Goal: Task Accomplishment & Management: Manage account settings

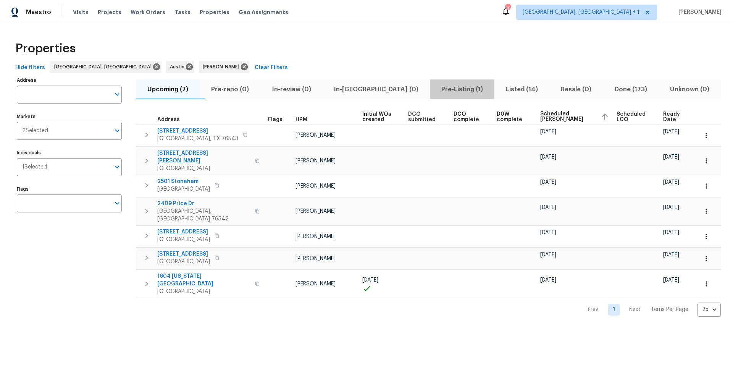
click at [434, 89] on span "Pre-Listing (1)" at bounding box center [461, 89] width 55 height 11
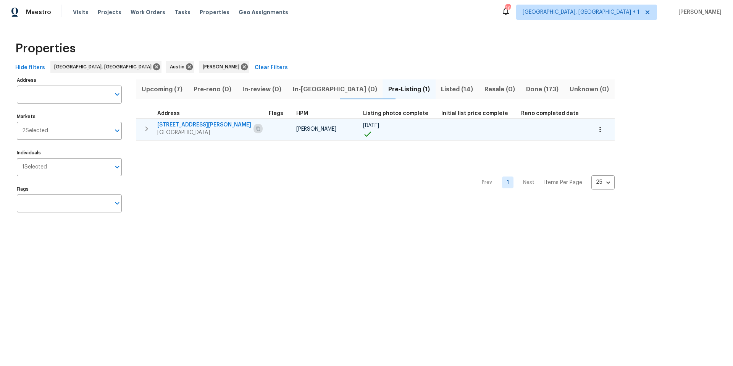
click at [256, 129] on icon "button" at bounding box center [258, 128] width 4 height 4
click at [193, 122] on span "[STREET_ADDRESS][PERSON_NAME]" at bounding box center [204, 125] width 94 height 8
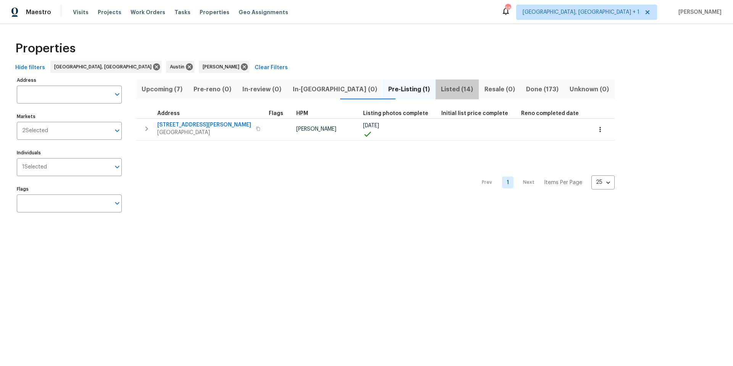
click at [440, 91] on span "Listed (14)" at bounding box center [457, 89] width 34 height 11
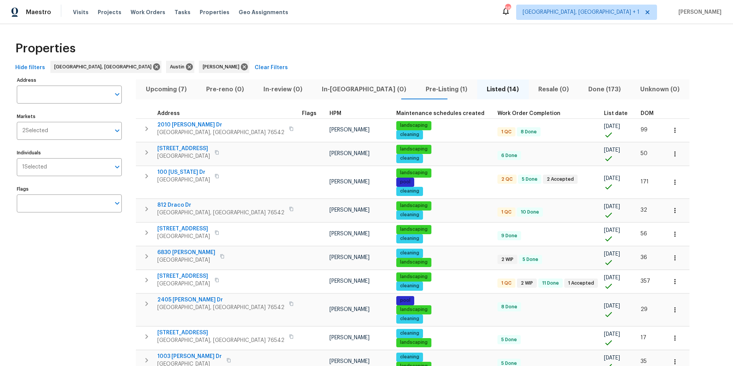
click at [640, 113] on span "DOM" at bounding box center [646, 113] width 13 height 5
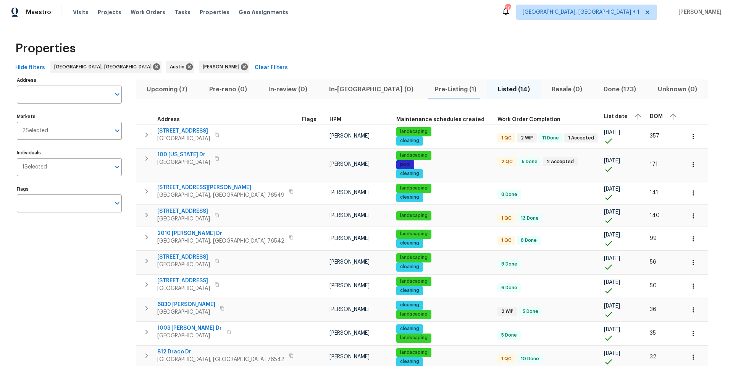
click at [650, 113] on div "DOM" at bounding box center [664, 116] width 29 height 11
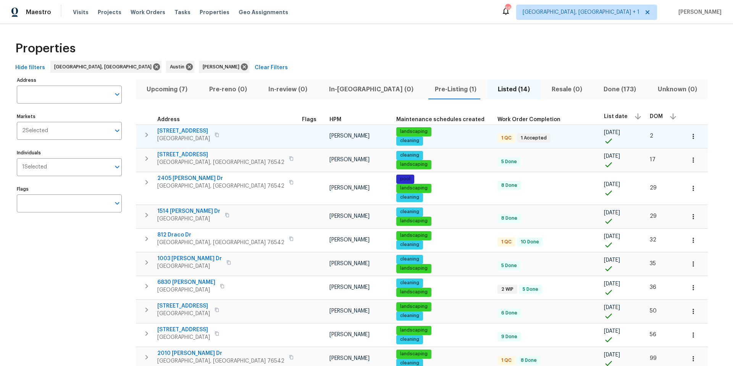
click at [199, 132] on span "[STREET_ADDRESS]" at bounding box center [183, 131] width 53 height 8
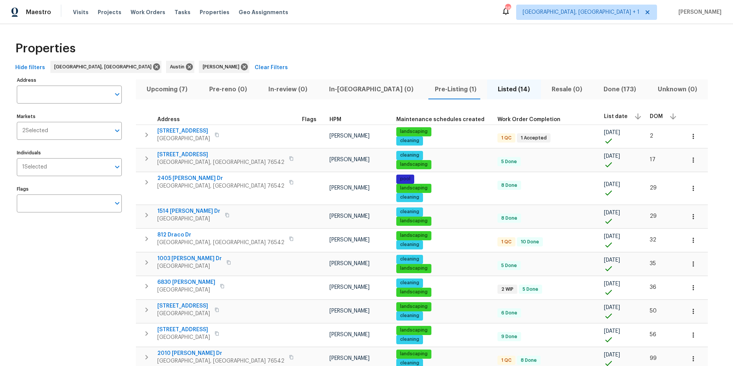
click at [171, 92] on span "Upcoming (7)" at bounding box center [166, 89] width 53 height 11
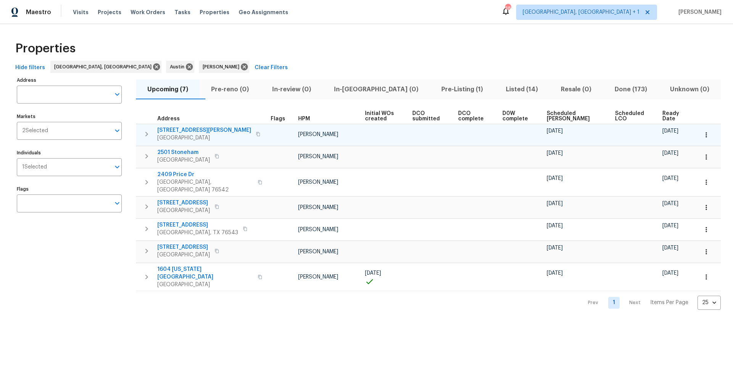
click at [256, 133] on icon "button" at bounding box center [258, 134] width 4 height 4
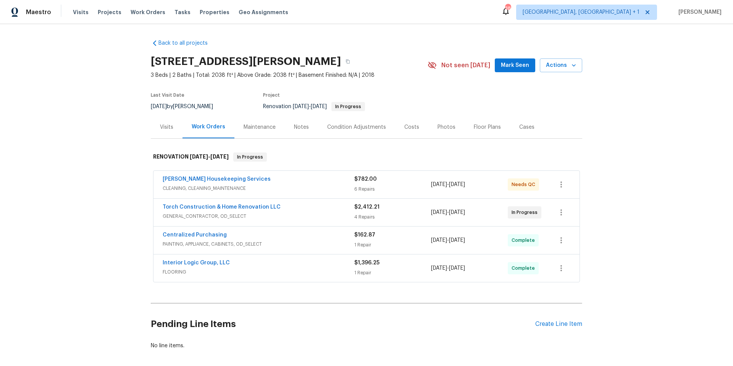
click at [369, 126] on div "Condition Adjustments" at bounding box center [356, 127] width 59 height 8
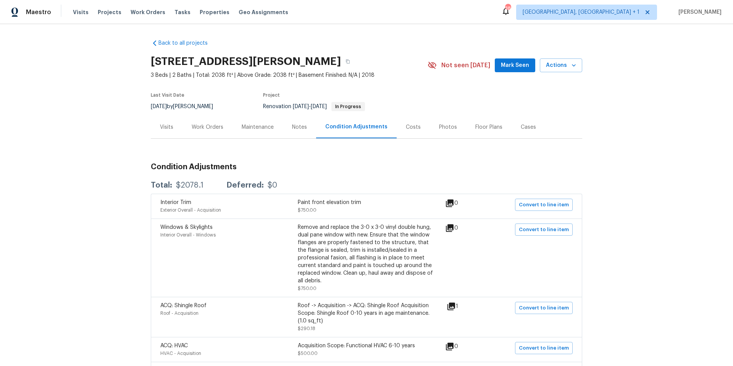
click at [439, 126] on div "Photos" at bounding box center [448, 127] width 18 height 8
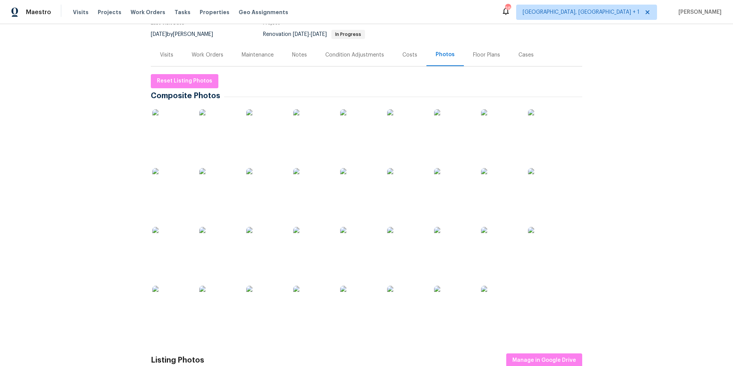
scroll to position [103, 0]
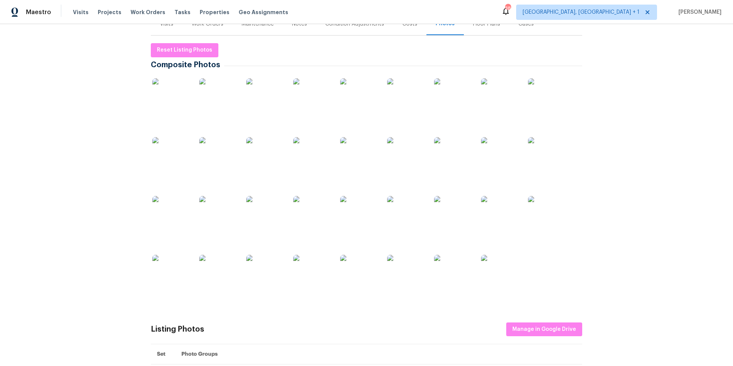
click at [501, 271] on img at bounding box center [500, 274] width 38 height 38
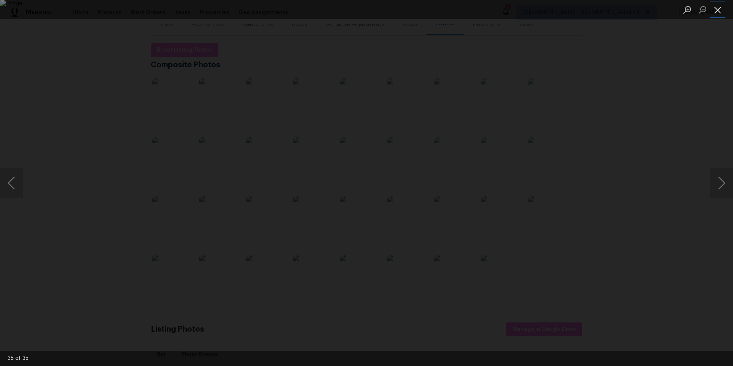
click at [717, 11] on button "Close lightbox" at bounding box center [717, 9] width 15 height 13
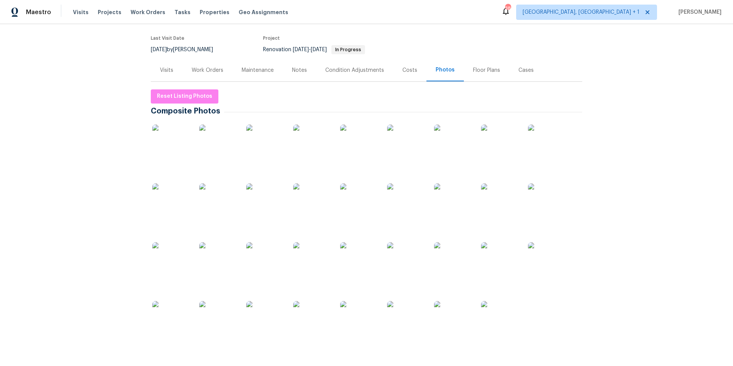
scroll to position [0, 0]
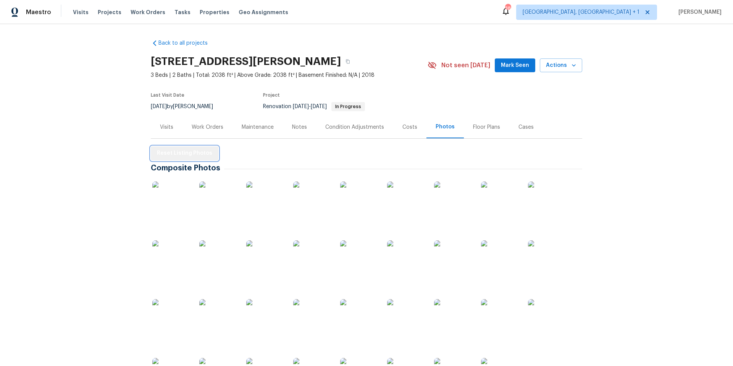
click at [203, 149] on span "Reset Listing Photos" at bounding box center [184, 153] width 55 height 10
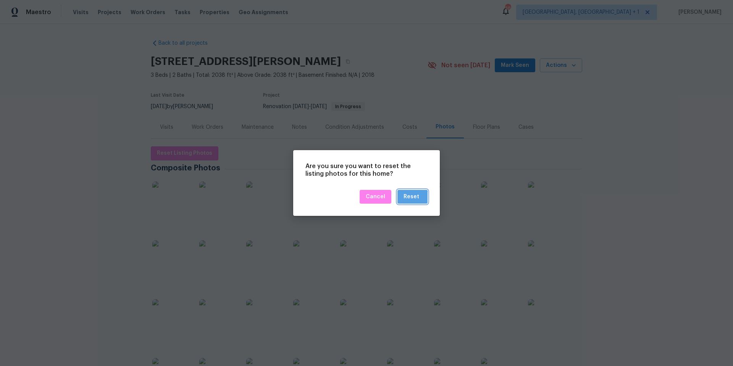
click at [404, 200] on button "Reset" at bounding box center [412, 197] width 30 height 14
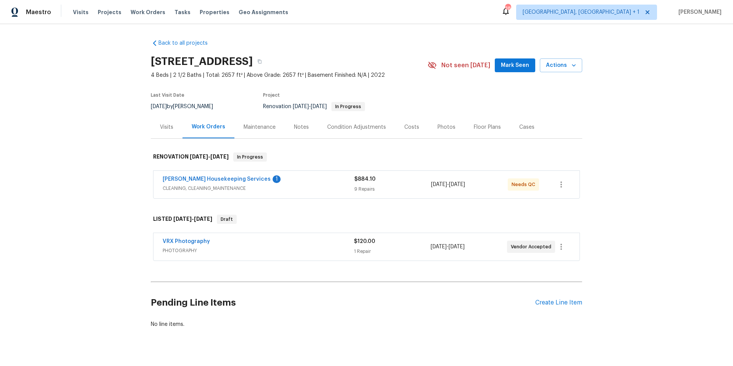
click at [444, 128] on div "Photos" at bounding box center [446, 127] width 18 height 8
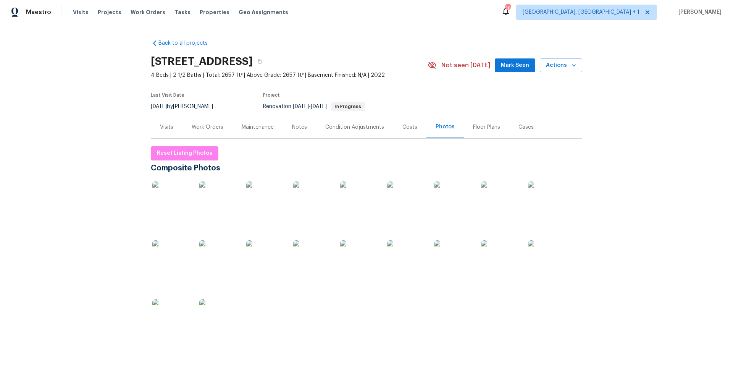
click at [497, 198] on img at bounding box center [500, 200] width 38 height 38
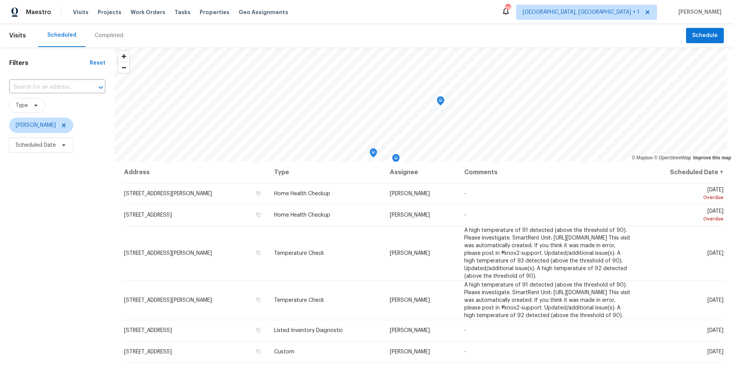
scroll to position [2, 0]
click at [56, 145] on span "Scheduled Date" at bounding box center [41, 143] width 64 height 15
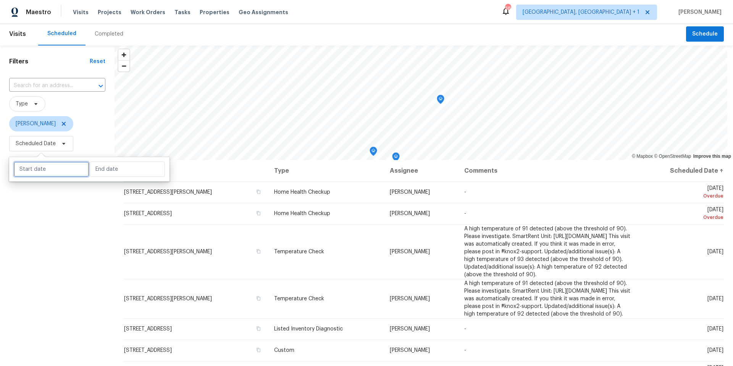
click at [60, 172] on input "text" at bounding box center [51, 168] width 75 height 15
select select "8"
select select "2025"
select select "9"
select select "2025"
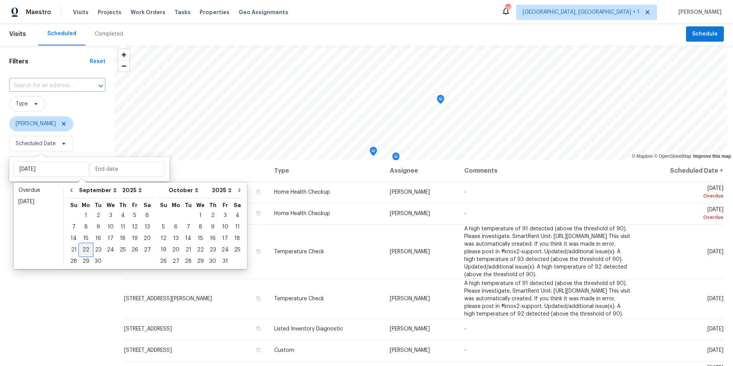
click at [89, 248] on div "22" at bounding box center [86, 249] width 12 height 11
type input "Mon, Sep 22"
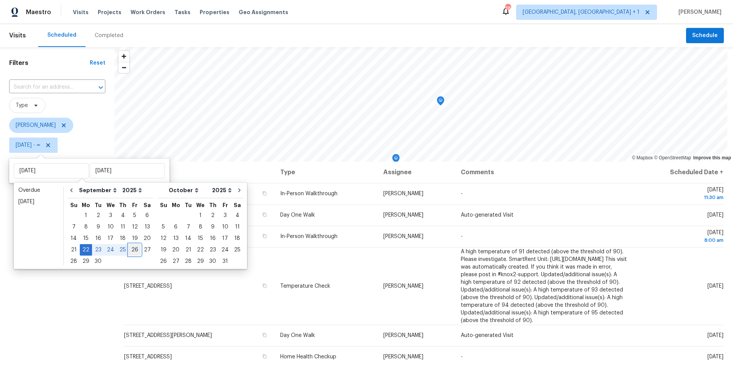
click at [129, 250] on div "26" at bounding box center [135, 249] width 12 height 11
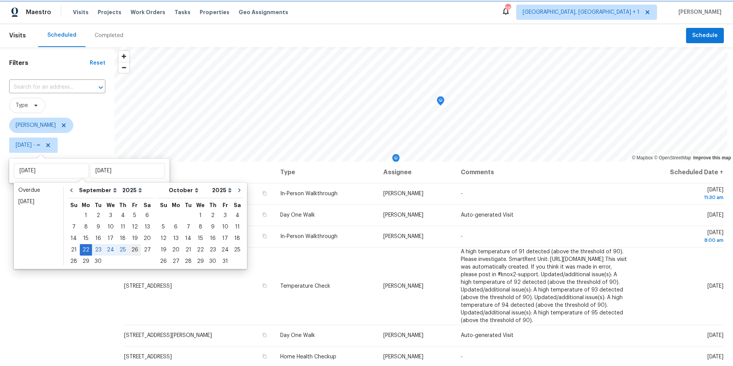
type input "Fri, Sep 26"
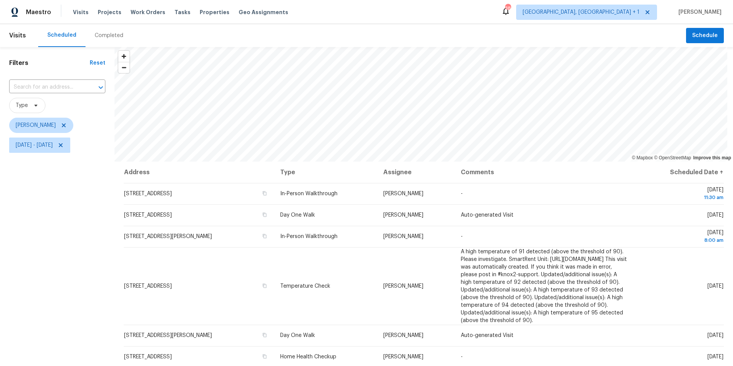
click at [75, 272] on div "Filters Reset ​ Type Nelson Figueroa Mon, Sep 22 - Fri, Sep 26" at bounding box center [57, 250] width 114 height 407
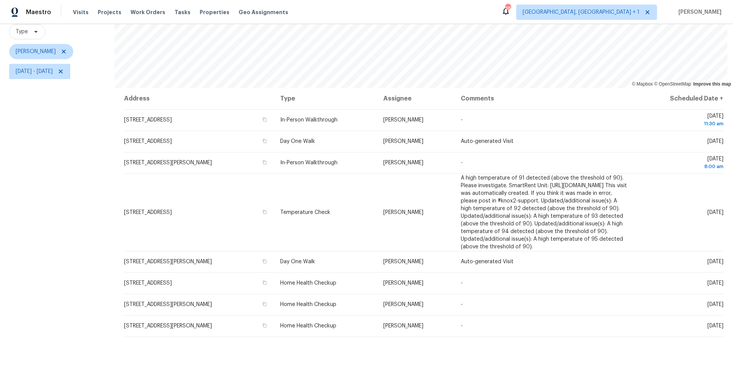
scroll to position [89, 0]
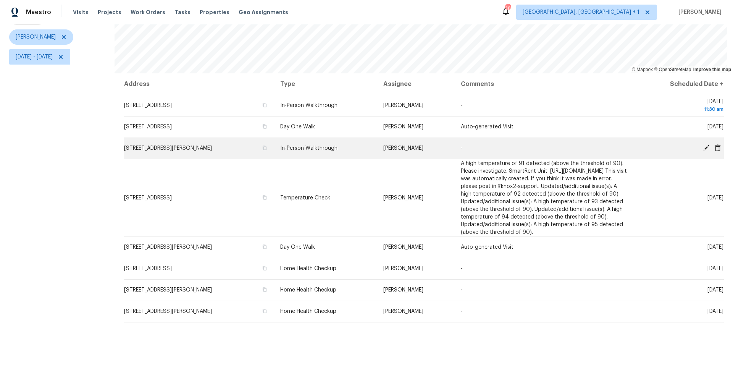
click at [703, 145] on icon at bounding box center [706, 147] width 7 height 7
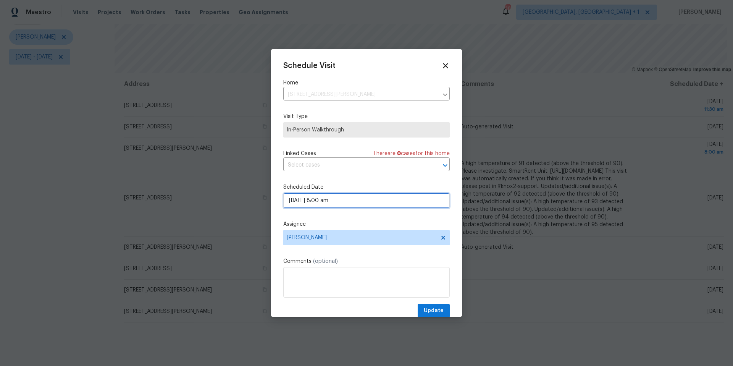
click at [343, 202] on input "09/25/2025 8:00 am" at bounding box center [366, 200] width 166 height 15
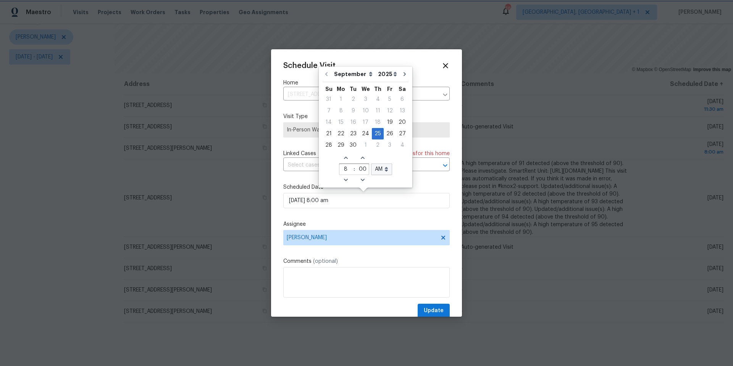
click at [427, 185] on label "Scheduled Date" at bounding box center [366, 187] width 166 height 8
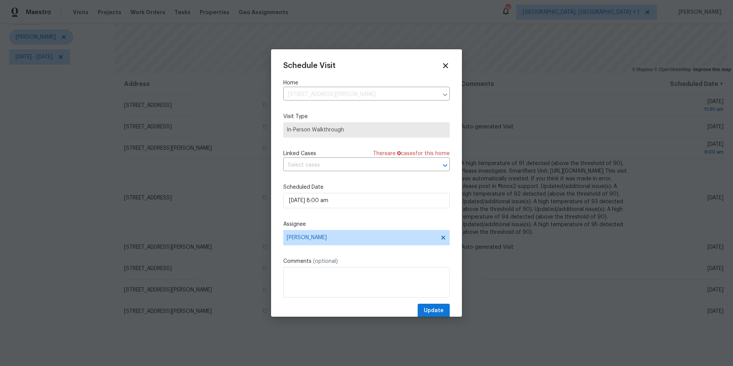
click at [336, 247] on div "Schedule Visit Home 405 Velma Dr, Taylor, TX 76574 ​ Visit Type In-Person Walkt…" at bounding box center [366, 189] width 166 height 256
click at [336, 239] on span "[PERSON_NAME]" at bounding box center [362, 237] width 150 height 6
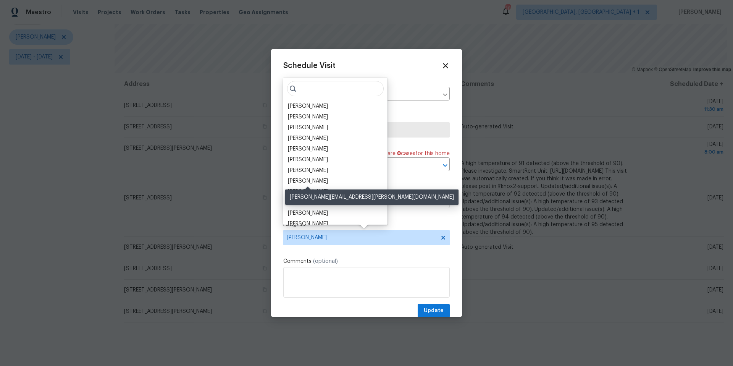
drag, startPoint x: 307, startPoint y: 178, endPoint x: 325, endPoint y: 190, distance: 21.7
click at [307, 178] on div "Martin Chagolla" at bounding box center [308, 181] width 40 height 8
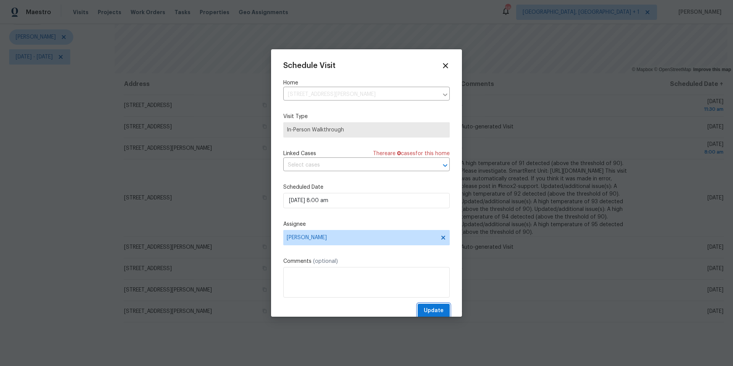
click at [427, 313] on span "Update" at bounding box center [434, 311] width 20 height 10
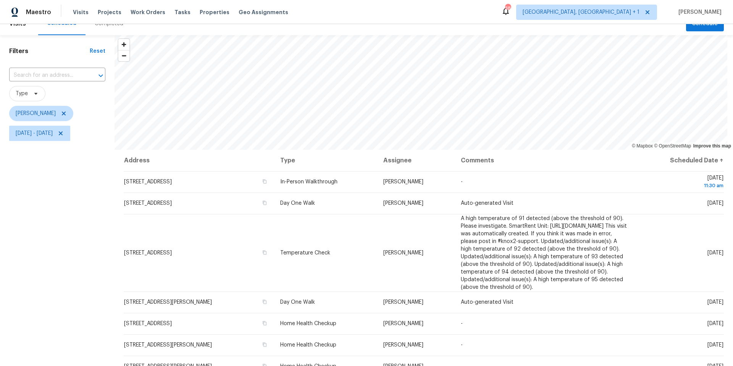
scroll to position [0, 0]
